Goal: Find specific page/section: Find specific page/section

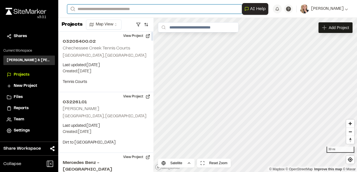
click at [119, 10] on input "Search" at bounding box center [154, 8] width 174 height 9
type input "*"
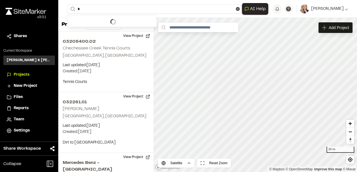
click at [115, 28] on html "**********" at bounding box center [178, 86] width 357 height 172
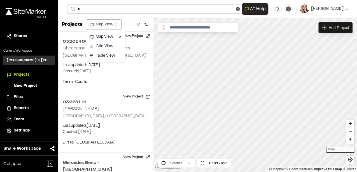
click at [113, 12] on html "Close sidebar v 3.0.1 Shares Current Workspace [PERSON_NAME] & [PERSON_NAME] In…" at bounding box center [178, 86] width 357 height 172
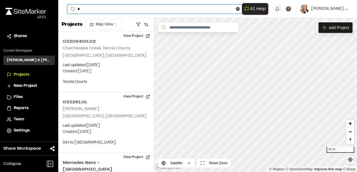
click at [99, 9] on input "*" at bounding box center [154, 8] width 174 height 9
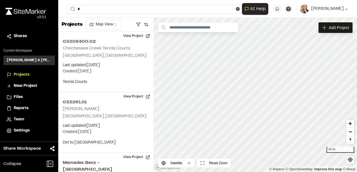
click at [95, 22] on p "032261.02 Dolphin watch" at bounding box center [129, 22] width 117 height 7
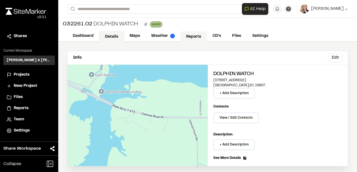
click at [192, 36] on link "Reports" at bounding box center [193, 36] width 27 height 11
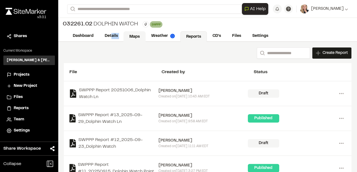
click at [128, 37] on div "Dashboard Details Maps Weather Reports CD's Files Settings" at bounding box center [207, 36] width 298 height 11
click at [128, 37] on link "Maps" at bounding box center [134, 36] width 22 height 11
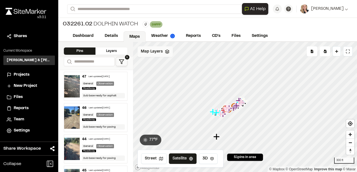
click at [156, 55] on div "Map Layers" at bounding box center [154, 51] width 35 height 11
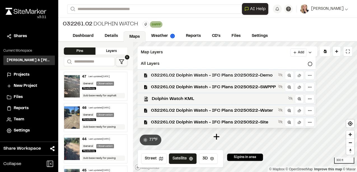
click at [221, 79] on div "032261.02 Dolphin Watch - IFC Plans 20250522-Demo" at bounding box center [224, 75] width 182 height 12
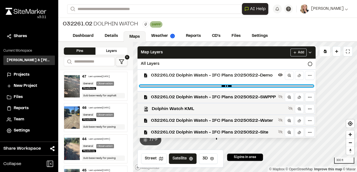
type input "***"
click at [242, 85] on input "range" at bounding box center [226, 86] width 173 height 2
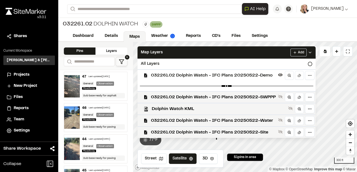
click at [242, 87] on div at bounding box center [226, 86] width 178 height 10
click at [230, 77] on span "032261.02 Dolphin Watch - IFC Plans 20250522-Demo" at bounding box center [213, 75] width 125 height 7
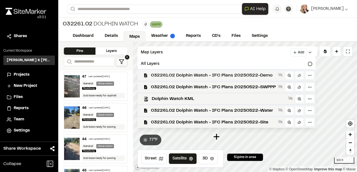
click at [236, 78] on span "032261.02 Dolphin Watch - IFC Plans 20250522-Demo" at bounding box center [213, 75] width 125 height 7
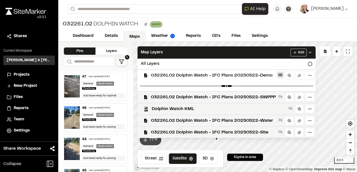
click at [280, 75] on icon at bounding box center [280, 75] width 4 height 3
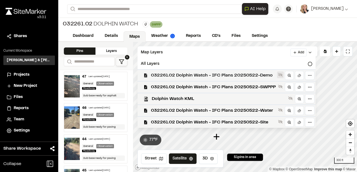
click at [280, 75] on icon at bounding box center [280, 75] width 4 height 4
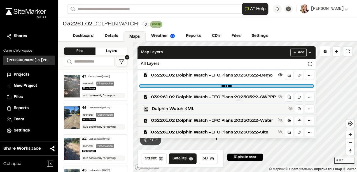
drag, startPoint x: 277, startPoint y: 85, endPoint x: 161, endPoint y: 96, distance: 116.8
click at [161, 87] on input "range" at bounding box center [226, 86] width 173 height 2
drag, startPoint x: 162, startPoint y: 86, endPoint x: 291, endPoint y: 86, distance: 129.5
type input "***"
click at [291, 86] on input "range" at bounding box center [226, 86] width 173 height 2
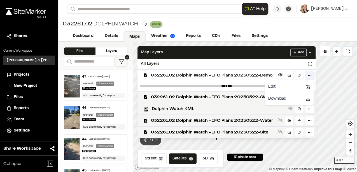
click at [306, 77] on html "Close sidebar v 3.0.1 Shares Current Workspace [PERSON_NAME] & [PERSON_NAME] In…" at bounding box center [178, 86] width 357 height 172
click at [263, 81] on html "Close sidebar v 3.0.1 Shares Current Workspace [PERSON_NAME] & [PERSON_NAME] In…" at bounding box center [178, 86] width 357 height 172
click at [288, 76] on icon at bounding box center [289, 76] width 4 height 4
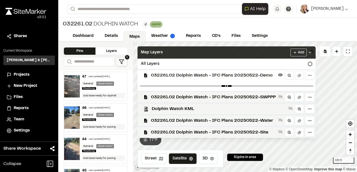
click at [310, 52] on icon at bounding box center [309, 52] width 4 height 4
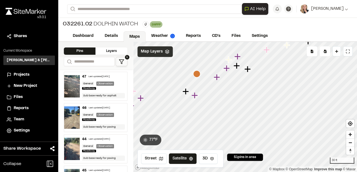
click at [195, 76] on icon "Map marker" at bounding box center [196, 73] width 7 height 7
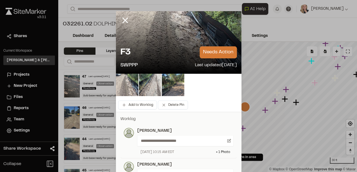
click at [130, 20] on div at bounding box center [129, 24] width 27 height 27
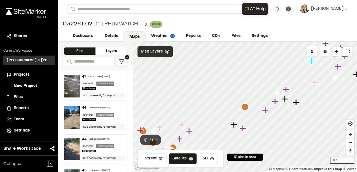
click at [279, 94] on icon "Map marker" at bounding box center [276, 92] width 7 height 7
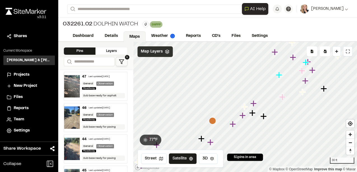
click at [264, 118] on icon "Map marker" at bounding box center [263, 116] width 6 height 6
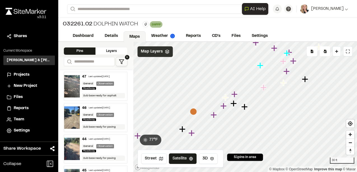
click at [263, 87] on icon "Map marker" at bounding box center [263, 87] width 6 height 6
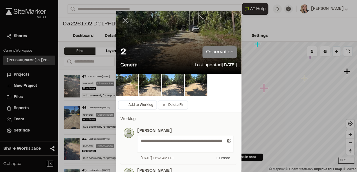
click at [123, 20] on line at bounding box center [124, 20] width 5 height 5
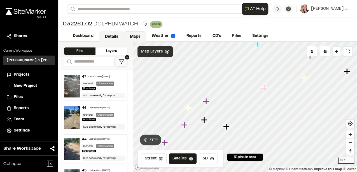
click at [113, 36] on link "Details" at bounding box center [111, 36] width 25 height 11
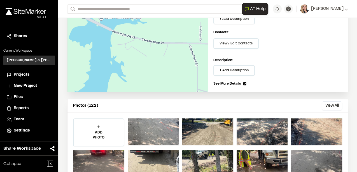
scroll to position [130, 0]
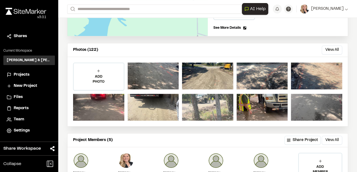
click at [215, 107] on div at bounding box center [207, 107] width 51 height 27
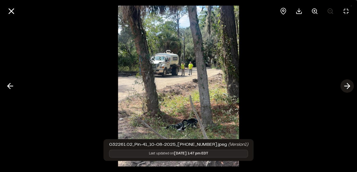
click at [341, 85] on button at bounding box center [346, 85] width 13 height 13
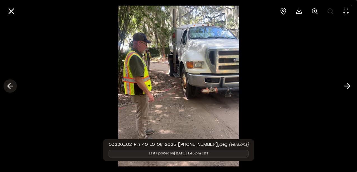
click at [9, 85] on icon at bounding box center [10, 86] width 9 height 10
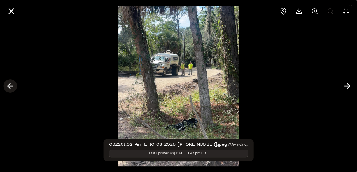
click at [11, 87] on icon at bounding box center [10, 86] width 9 height 10
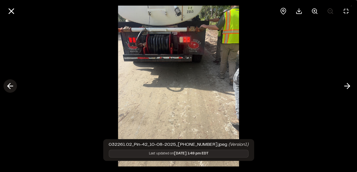
click at [11, 87] on icon at bounding box center [10, 86] width 9 height 10
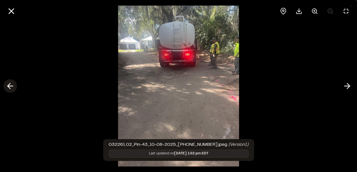
click at [11, 87] on icon at bounding box center [10, 86] width 9 height 10
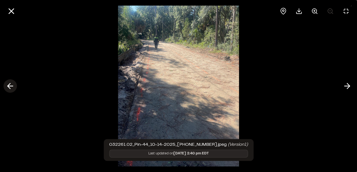
click at [11, 84] on icon at bounding box center [10, 86] width 9 height 10
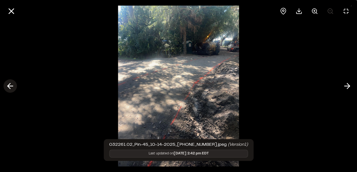
click at [10, 83] on icon at bounding box center [10, 86] width 9 height 10
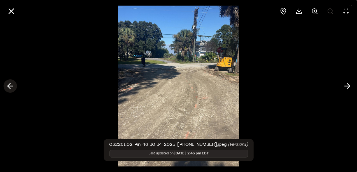
click at [10, 83] on icon at bounding box center [10, 86] width 9 height 10
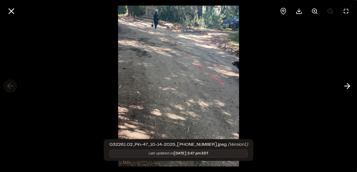
click at [10, 83] on div at bounding box center [178, 86] width 357 height 172
click at [348, 86] on polyline at bounding box center [347, 86] width 3 height 5
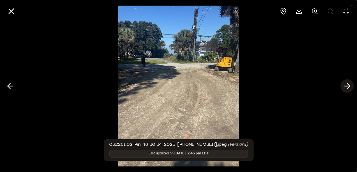
click at [348, 85] on polyline at bounding box center [347, 86] width 3 height 5
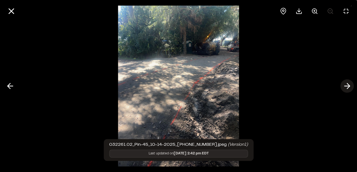
click at [348, 85] on polyline at bounding box center [347, 86] width 3 height 5
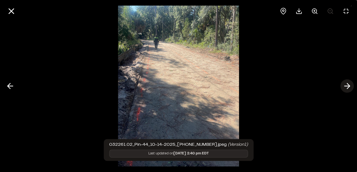
click at [348, 84] on icon at bounding box center [346, 86] width 9 height 10
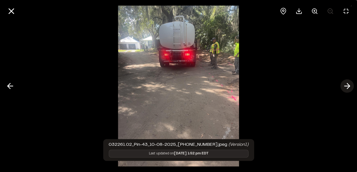
click at [348, 84] on icon at bounding box center [346, 86] width 9 height 10
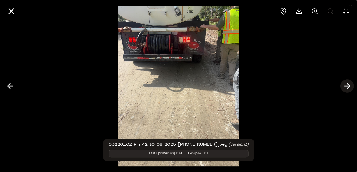
click at [348, 84] on icon at bounding box center [346, 86] width 9 height 10
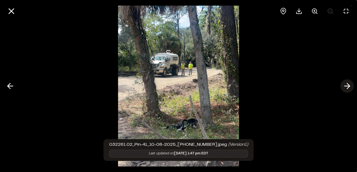
click at [348, 84] on icon at bounding box center [346, 86] width 9 height 10
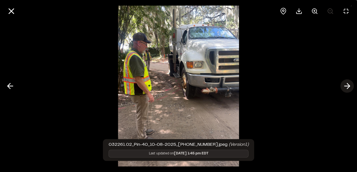
click at [348, 84] on icon at bounding box center [346, 86] width 9 height 10
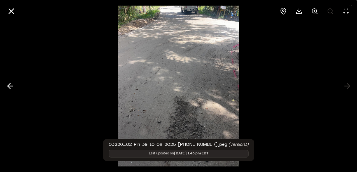
click at [348, 83] on div at bounding box center [178, 86] width 357 height 172
click at [347, 84] on div at bounding box center [178, 86] width 357 height 172
click at [11, 11] on line at bounding box center [11, 11] width 5 height 5
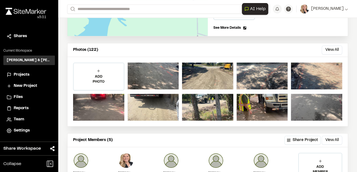
click at [326, 48] on button "View All" at bounding box center [331, 50] width 20 height 9
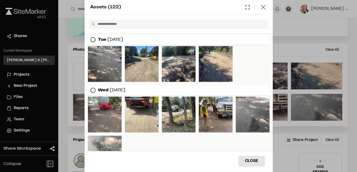
click at [263, 6] on icon at bounding box center [263, 7] width 8 height 8
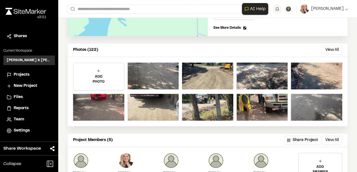
click at [280, 42] on div "Info Edit Edit Dolphin watch [STREET_ADDRESS] + Add Description Contacts: View …" at bounding box center [207, 24] width 280 height 206
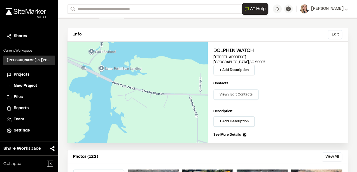
scroll to position [0, 0]
